Goal: Task Accomplishment & Management: Use online tool/utility

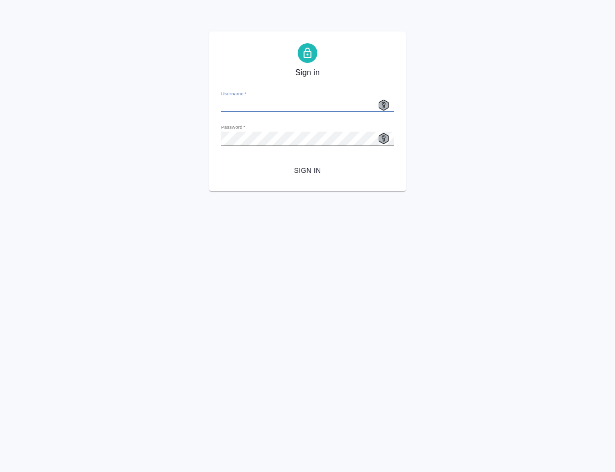
type input "[EMAIL_ADDRESS][DOMAIN_NAME]"
click at [301, 165] on span "Sign in" at bounding box center [307, 171] width 157 height 12
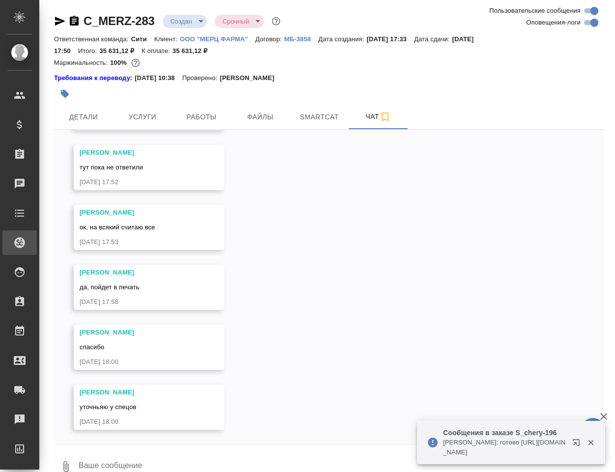
scroll to position [495, 0]
click at [247, 121] on span "Файлы" at bounding box center [260, 117] width 47 height 12
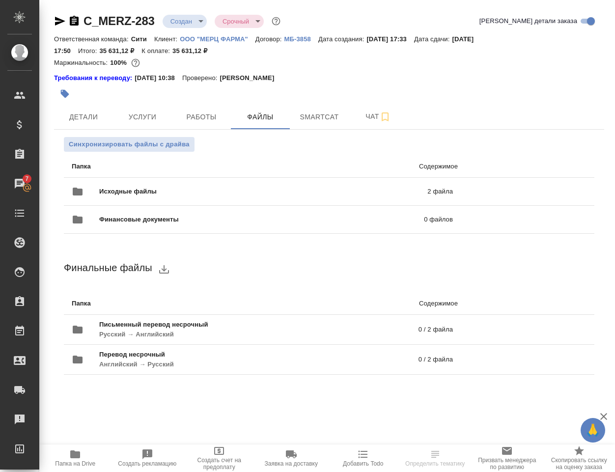
click at [74, 457] on icon "button" at bounding box center [75, 454] width 10 height 8
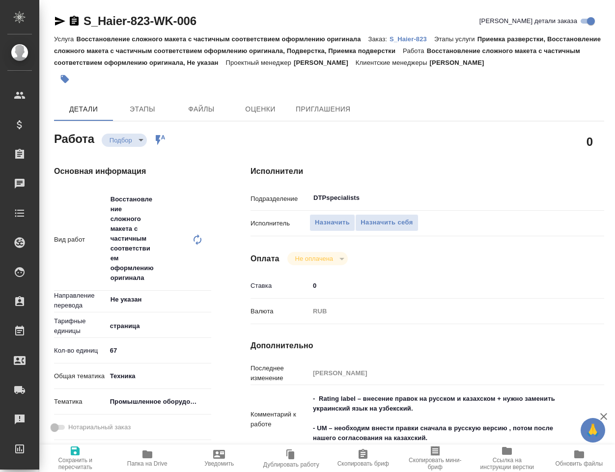
type textarea "x"
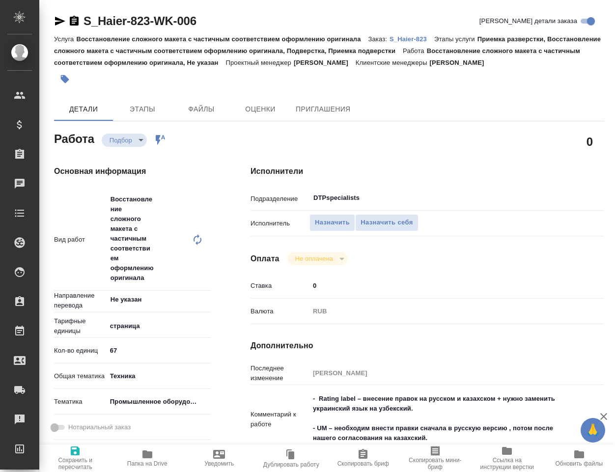
type textarea "x"
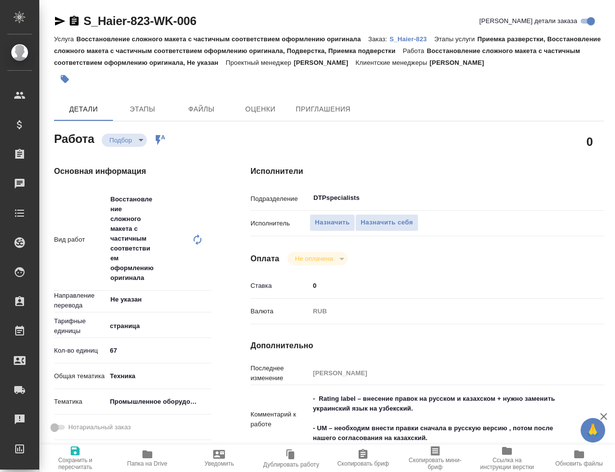
type textarea "x"
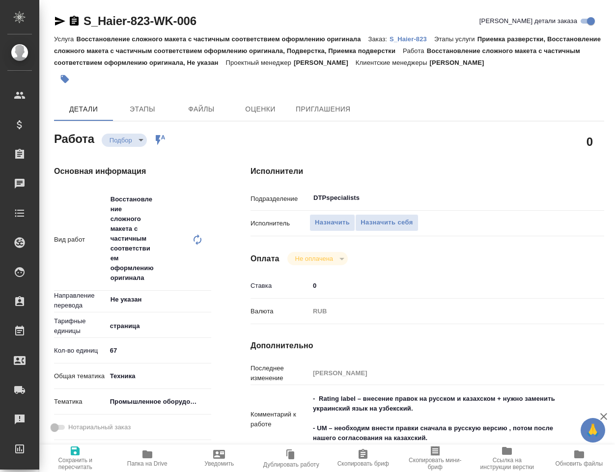
type textarea "x"
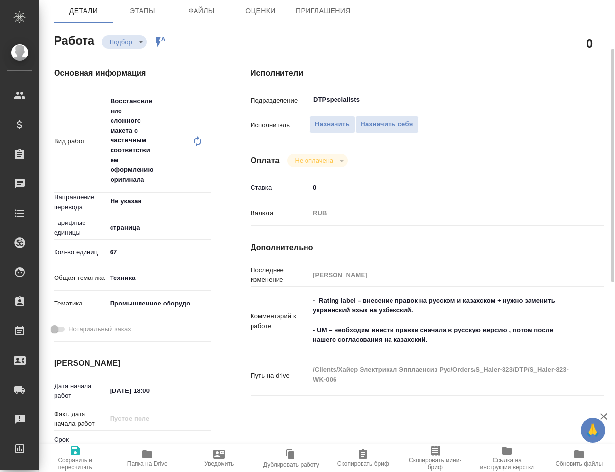
scroll to position [147, 0]
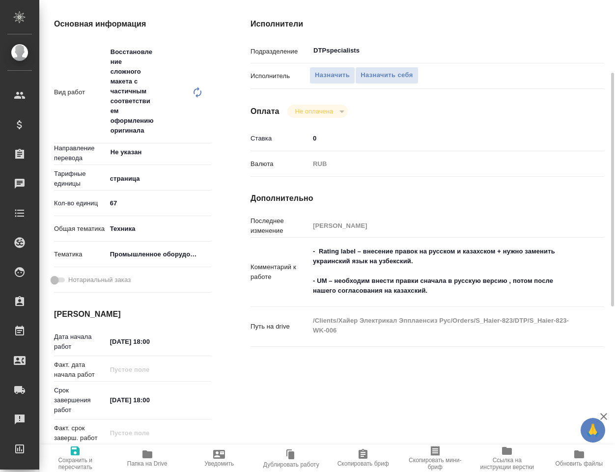
type textarea "x"
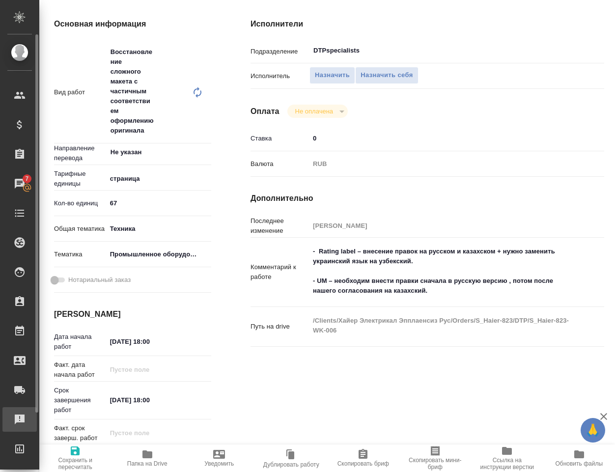
type textarea "x"
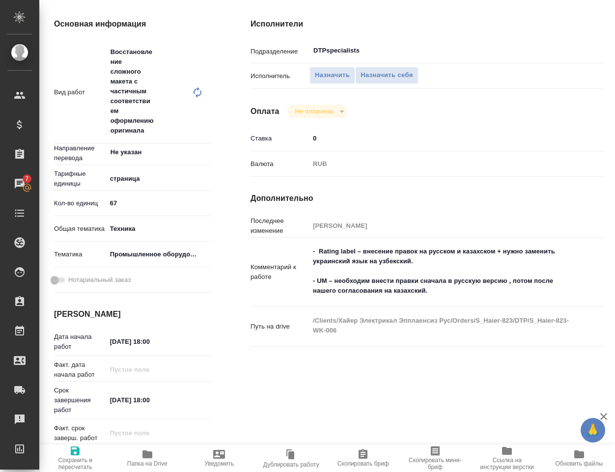
type textarea "x"
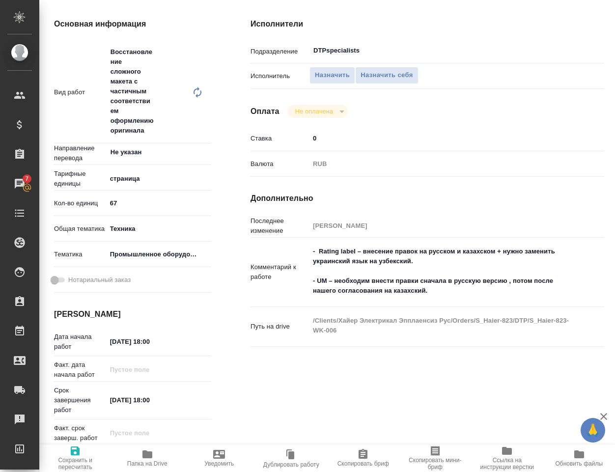
type textarea "x"
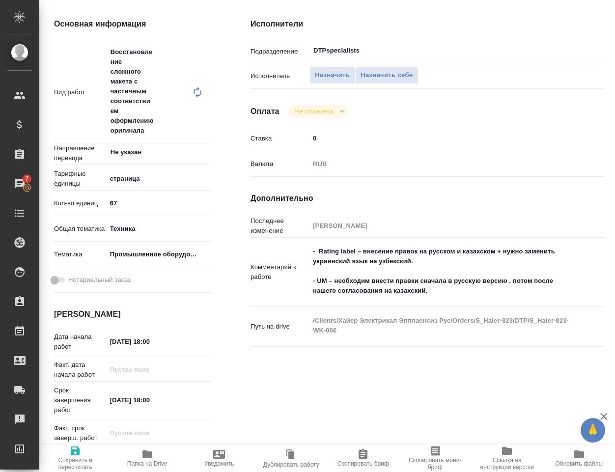
click at [150, 455] on icon "button" at bounding box center [147, 454] width 10 height 8
